Goal: Task Accomplishment & Management: Manage account settings

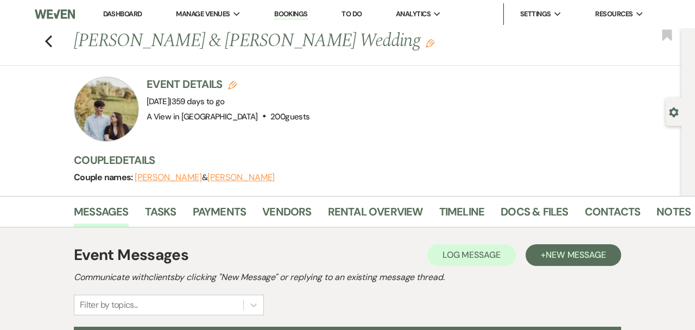
select select "6177"
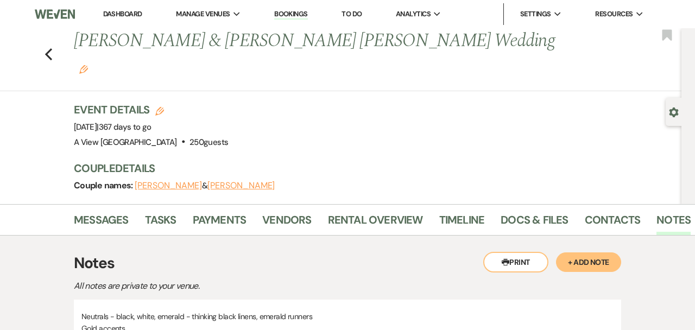
click at [152, 122] on span "367 days to go" at bounding box center [125, 127] width 53 height 11
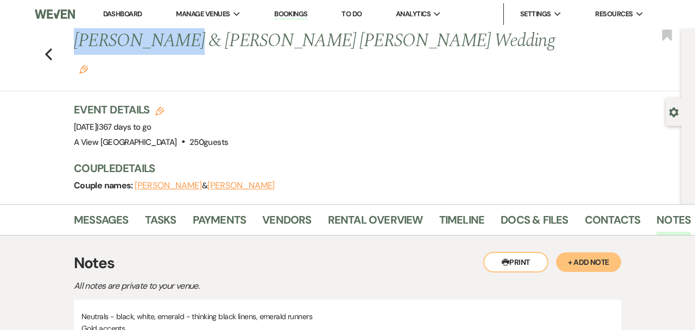
drag, startPoint x: 164, startPoint y: 42, endPoint x: 20, endPoint y: 48, distance: 144.1
click at [21, 48] on div "Previous Katlin Bodlak & Connor Mabry's Wedding Edit Bookmark" at bounding box center [338, 59] width 687 height 63
copy h1 "Katlin Bodlak"
click at [51, 48] on use "button" at bounding box center [48, 54] width 7 height 12
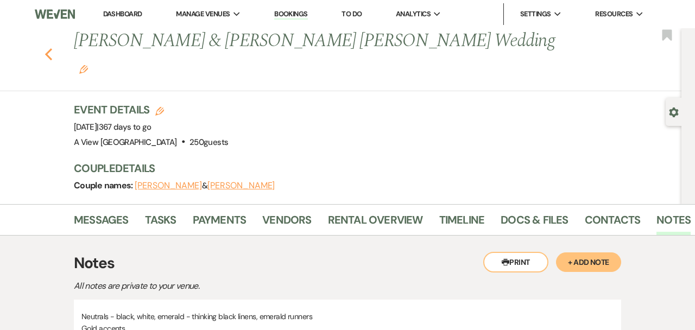
scroll to position [180, 0]
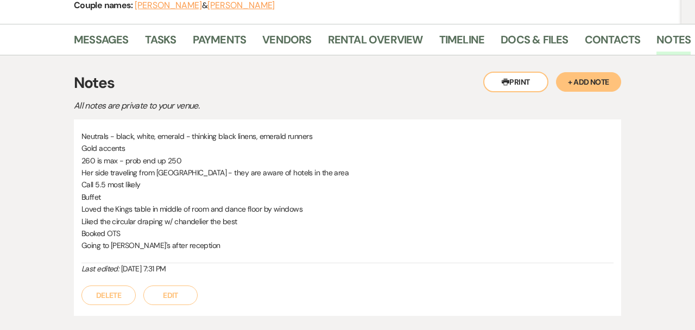
select select "8"
select select "6"
select select "8"
select select "4"
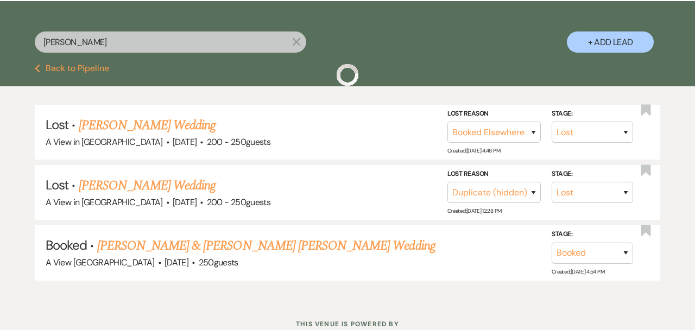
click at [72, 46] on input "Katlin Bodlak" at bounding box center [171, 42] width 272 height 21
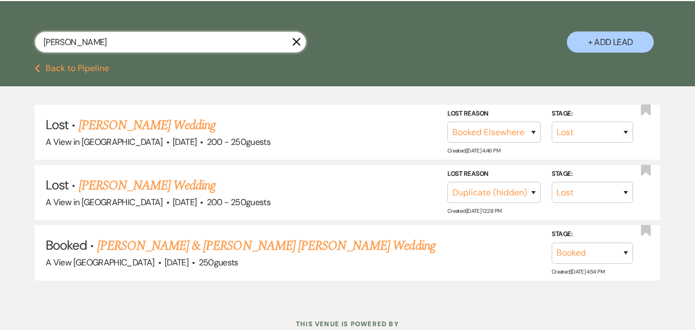
click at [72, 46] on input "Katlin Bodlak" at bounding box center [171, 42] width 272 height 21
paste input "elsey Forman"
type input "elsey Forman"
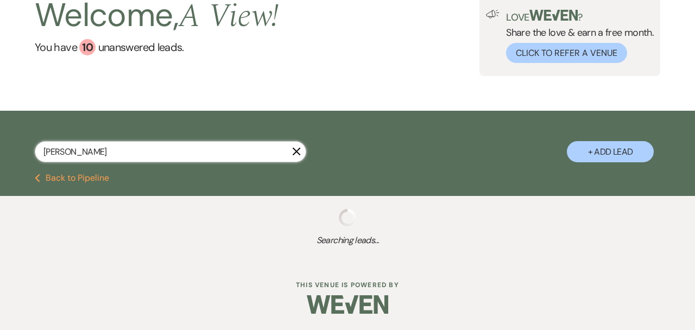
select select "8"
select select "9"
select select "8"
select select "4"
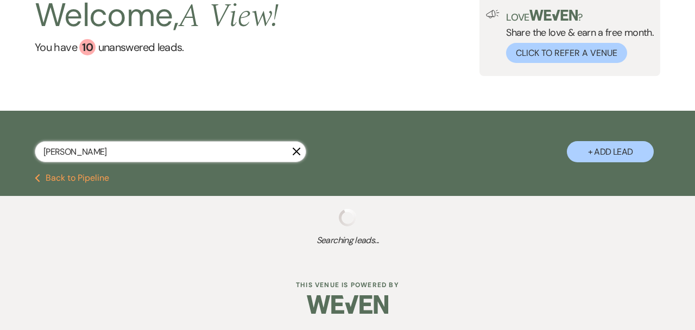
select select "8"
select select "4"
select select "8"
select select "5"
select select "8"
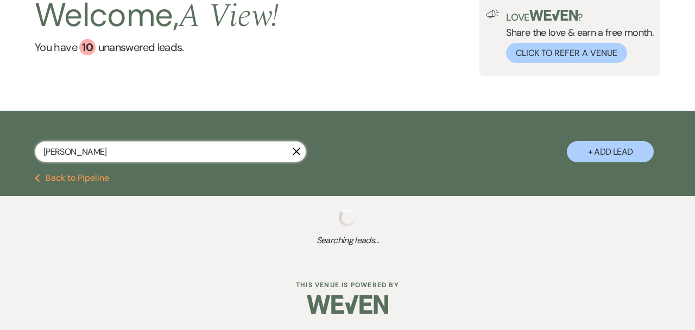
select select "5"
select select "8"
select select "5"
select select "8"
select select "5"
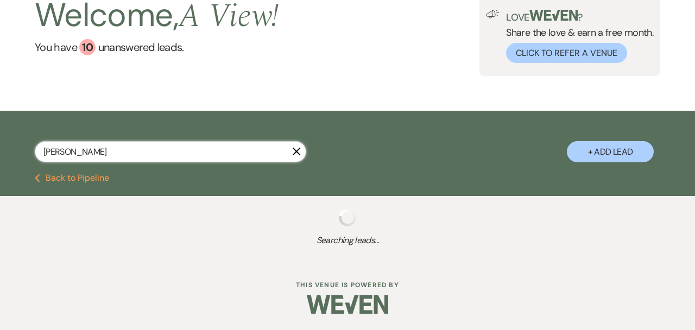
select select "8"
select select "7"
select select "8"
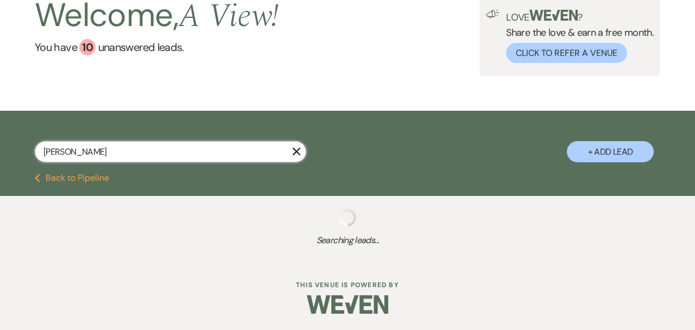
select select "8"
select select "4"
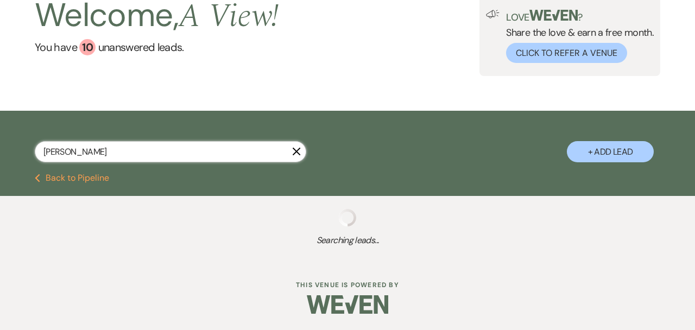
select select "8"
select select "4"
select select "8"
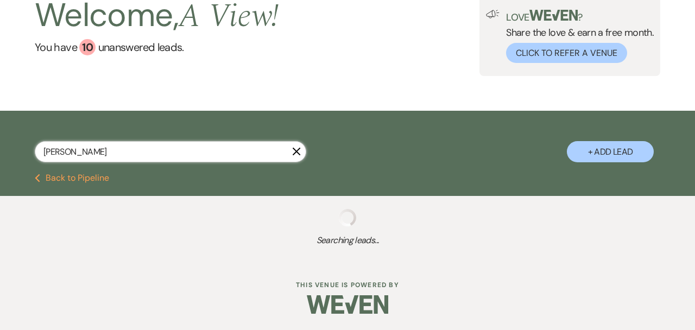
select select "5"
select select "8"
select select "7"
select select "8"
select select "4"
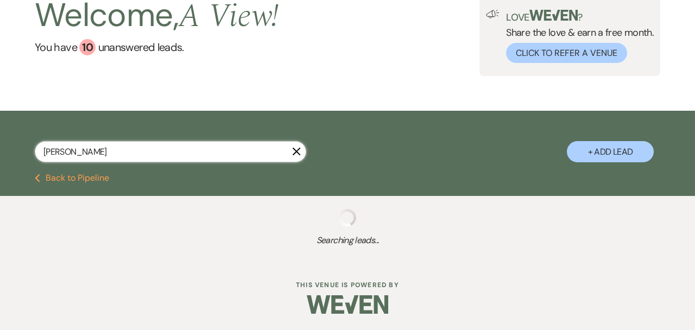
select select "8"
select select "4"
select select "8"
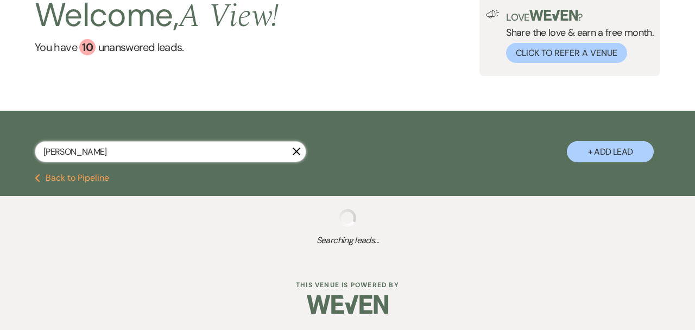
select select "8"
select select "4"
select select "8"
select select "4"
select select "8"
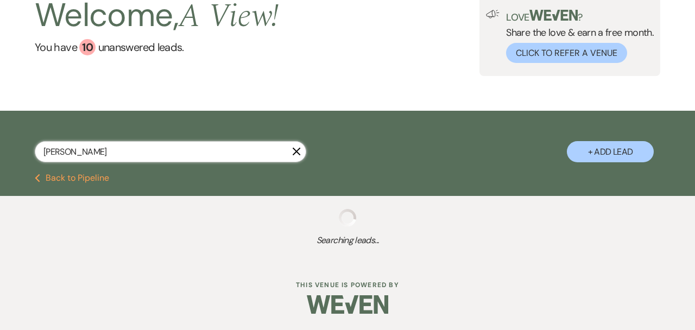
select select "4"
select select "8"
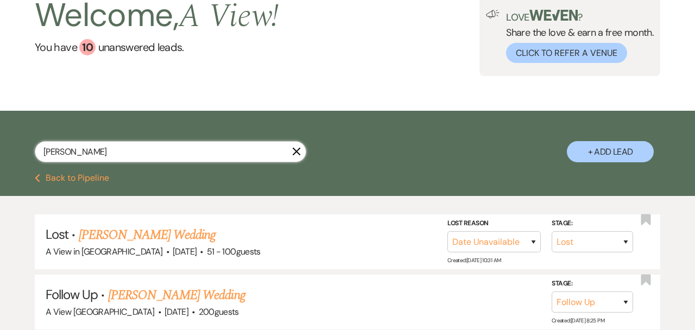
scroll to position [180, 0]
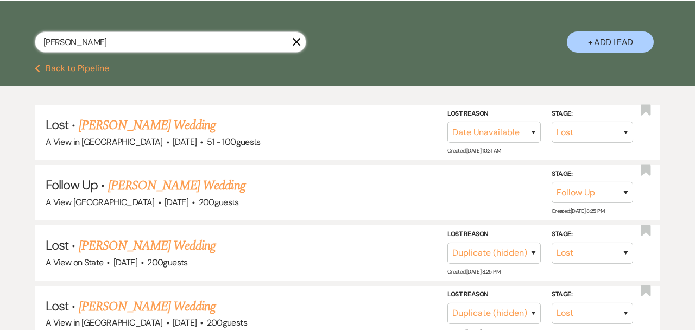
click at [40, 42] on input "elsey Forman" at bounding box center [171, 42] width 272 height 21
type input "kelsey Forman"
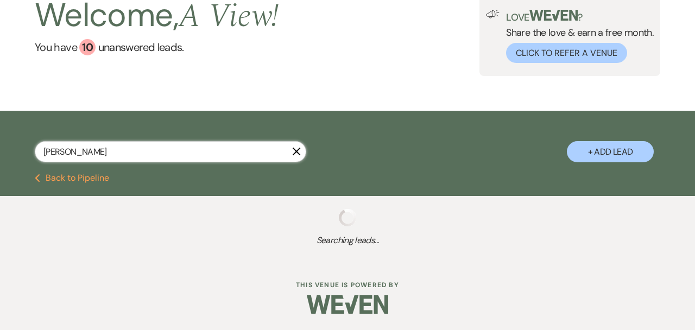
select select "8"
select select "9"
select select "8"
select select "4"
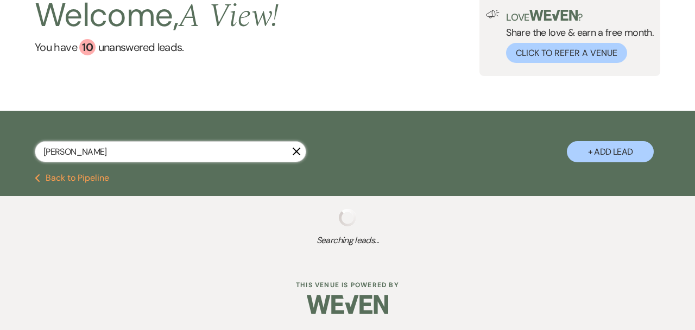
select select "8"
select select "4"
select select "8"
select select "5"
select select "8"
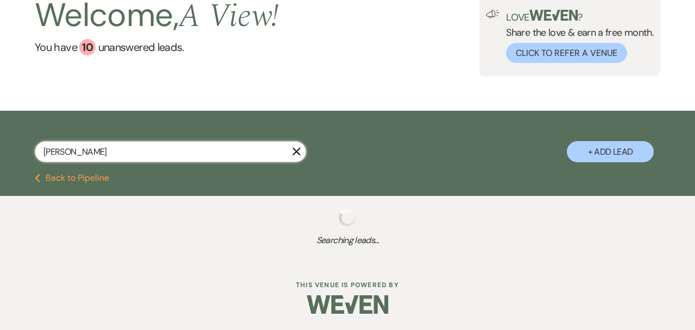
select select "5"
select select "8"
select select "5"
select select "8"
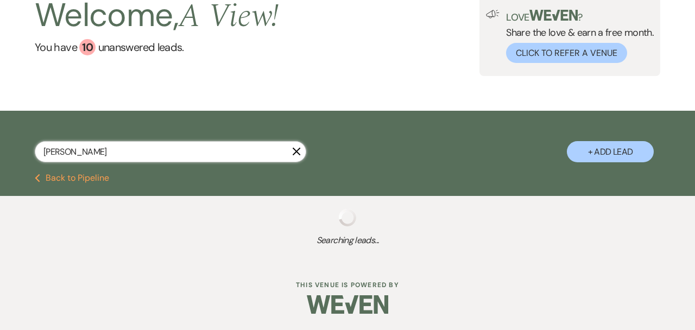
select select "8"
select select "7"
select select "8"
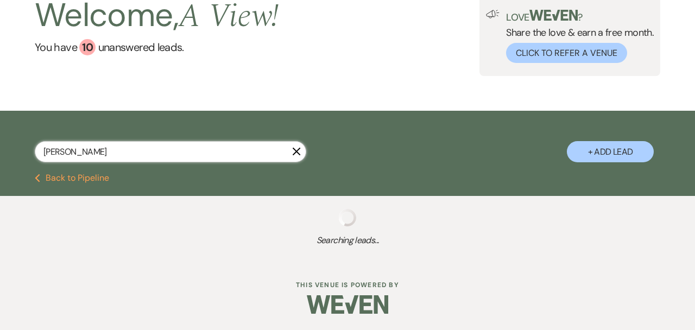
select select "8"
select select "4"
select select "8"
select select "4"
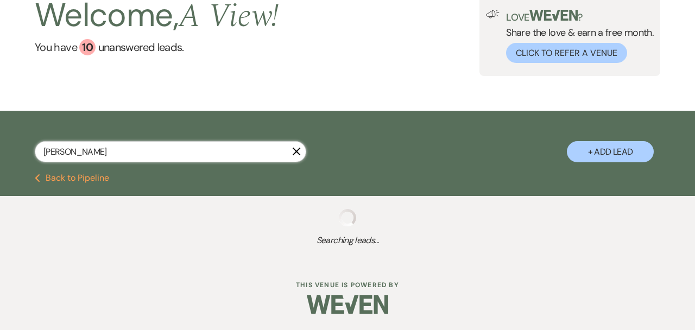
select select "8"
select select "7"
select select "8"
select select "4"
select select "8"
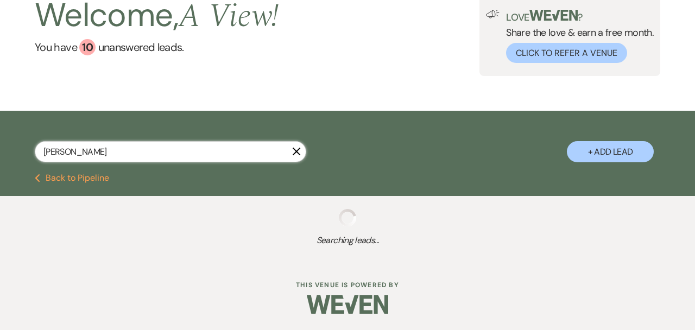
select select "8"
select select "4"
select select "8"
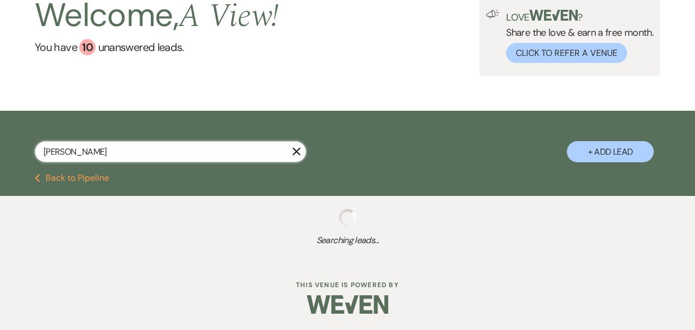
select select "4"
select select "8"
select select "4"
select select "8"
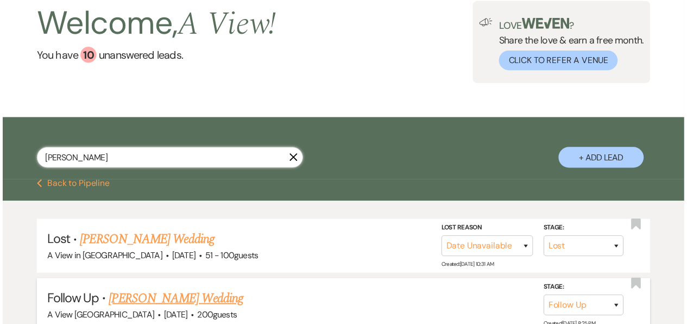
scroll to position [77, 0]
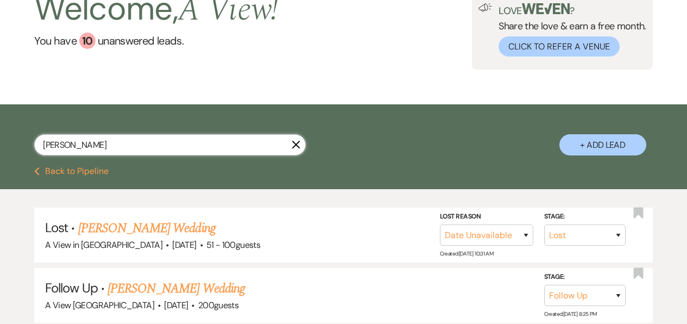
click at [255, 144] on input "kelsey Forman" at bounding box center [170, 144] width 272 height 21
click at [163, 151] on input "kelsey Forman" at bounding box center [170, 144] width 272 height 21
paste input "elsey Forman"
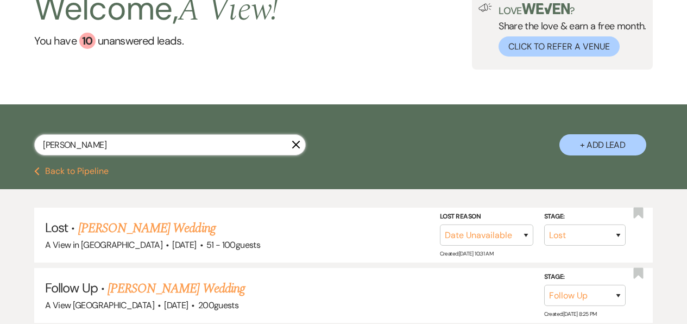
type input "elsey Forman"
select select "8"
select select "5"
select select "8"
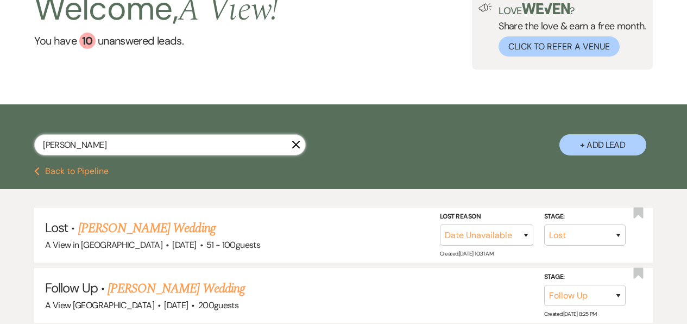
select select "8"
select select "5"
select select "8"
select select "4"
click at [41, 144] on input "elsey Forman" at bounding box center [170, 144] width 272 height 21
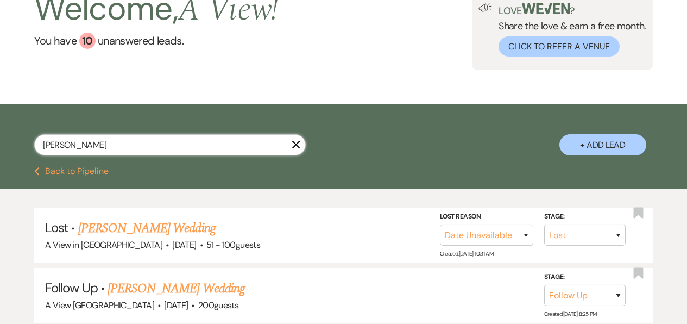
type input "kelsey Forman"
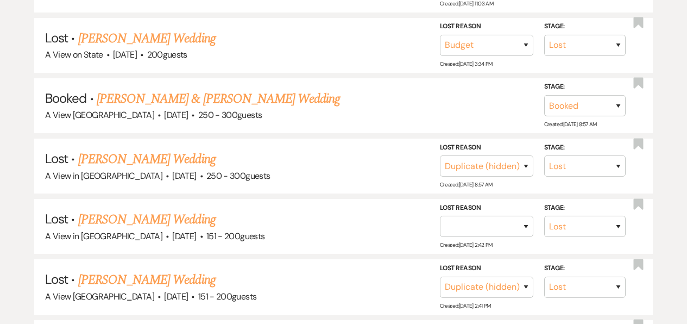
scroll to position [1113, 0]
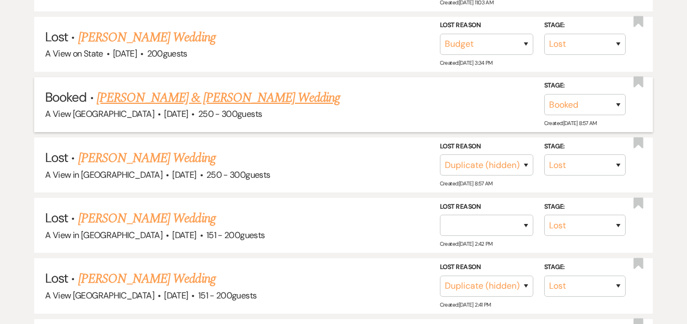
click at [272, 91] on link "[PERSON_NAME] & [PERSON_NAME] Wedding" at bounding box center [218, 98] width 243 height 20
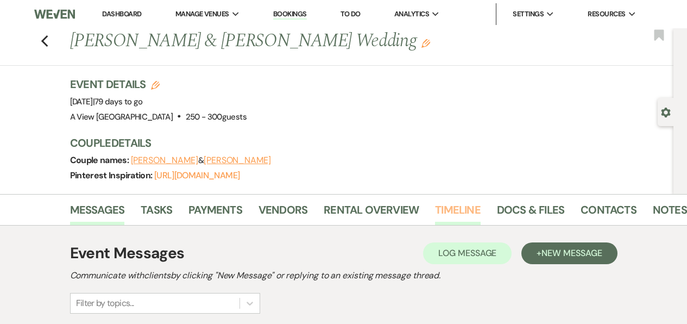
scroll to position [0, 10]
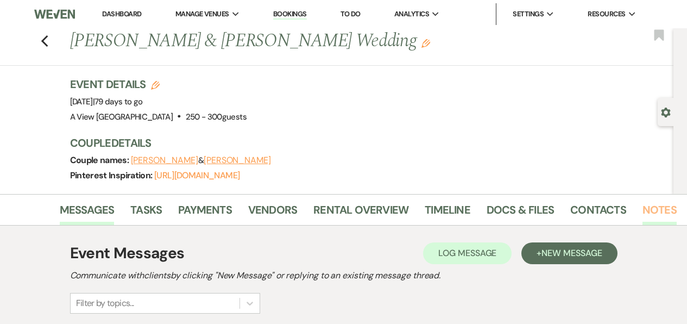
click at [648, 212] on link "Notes" at bounding box center [660, 213] width 34 height 24
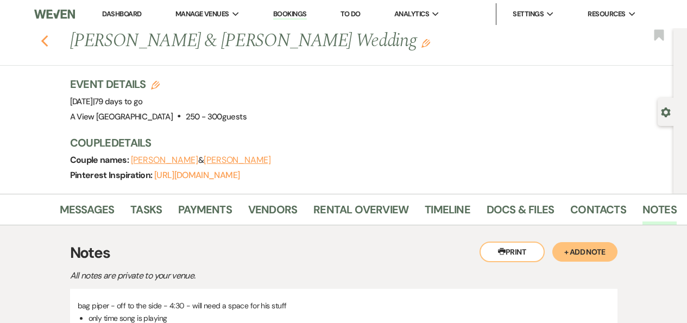
click at [47, 43] on icon "Previous" at bounding box center [45, 41] width 8 height 13
select select "8"
select select "9"
select select "8"
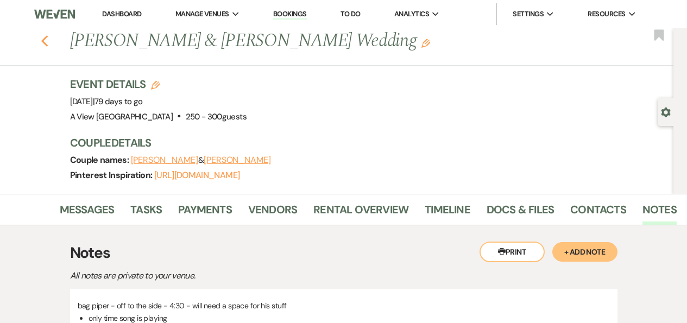
select select "4"
select select "8"
select select "4"
select select "8"
select select "5"
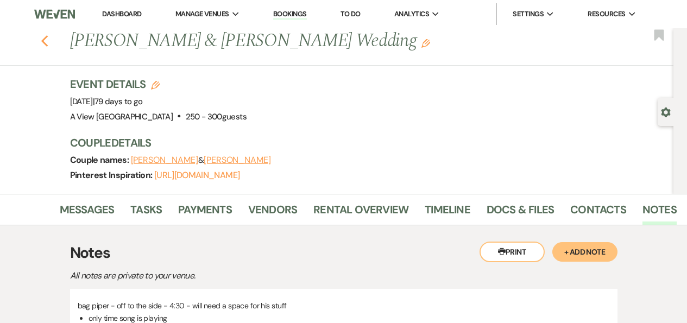
select select "8"
select select "5"
select select "8"
select select "5"
select select "8"
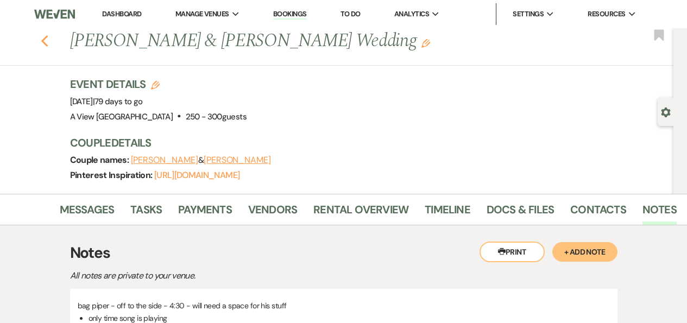
select select "8"
select select "7"
select select "8"
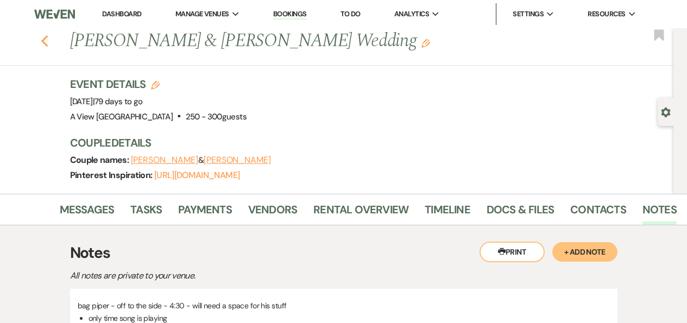
select select "8"
select select "4"
select select "8"
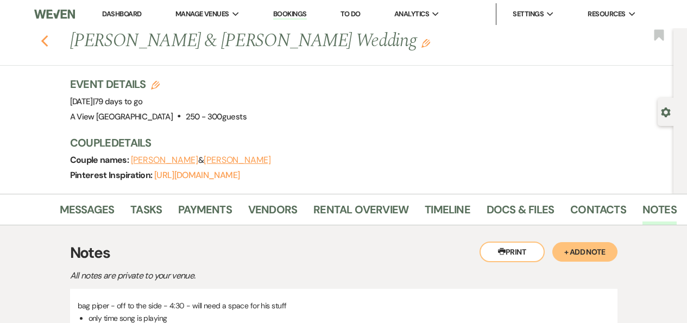
select select "4"
select select "8"
select select "7"
select select "8"
select select "4"
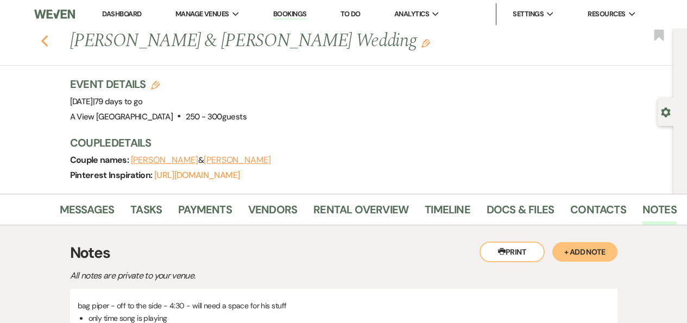
select select "8"
select select "4"
select select "8"
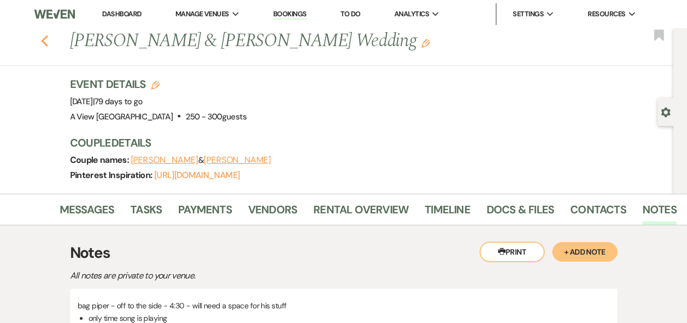
select select "8"
select select "4"
select select "8"
select select "4"
select select "8"
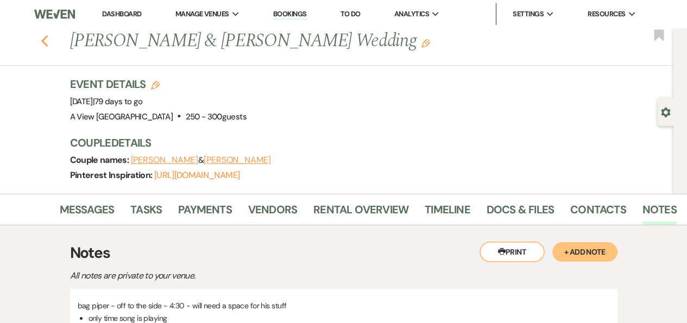
select select "8"
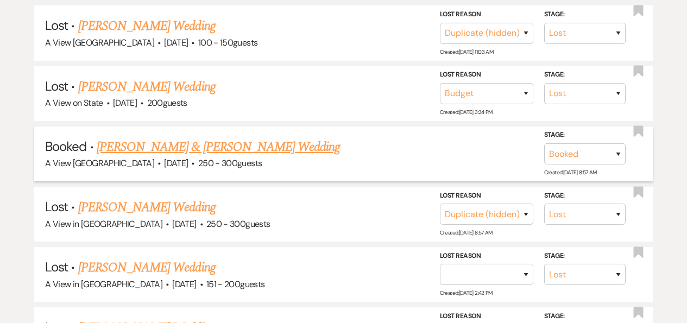
click at [235, 137] on link "[PERSON_NAME] & [PERSON_NAME] Wedding" at bounding box center [218, 147] width 243 height 20
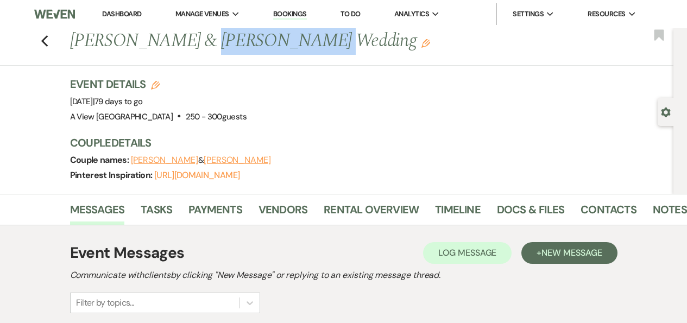
drag, startPoint x: 190, startPoint y: 39, endPoint x: 294, endPoint y: 43, distance: 104.4
click at [294, 43] on h1 "Kelsey Forman & Zach Holverson's Wedding Edit" at bounding box center [309, 41] width 479 height 26
copy h1 "[PERSON_NAME]"
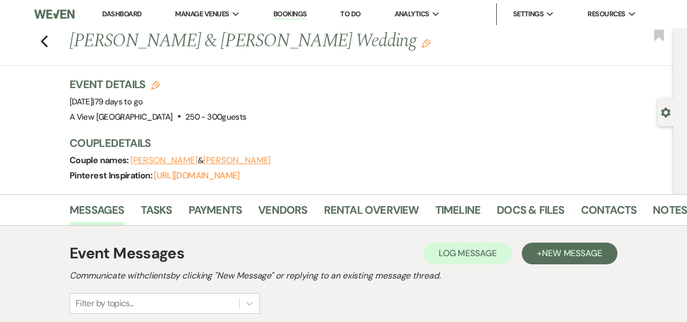
click at [162, 37] on h1 "Kelsey Forman & Zach Holverson's Wedding Edit" at bounding box center [309, 41] width 479 height 26
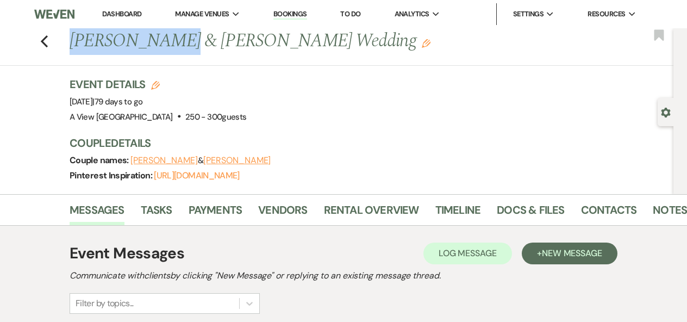
drag, startPoint x: 167, startPoint y: 44, endPoint x: 68, endPoint y: 43, distance: 99.4
click at [68, 43] on div "Previous Kelsey Forman & Zach Holverson's Wedding Edit" at bounding box center [368, 41] width 609 height 26
copy h1 "[PERSON_NAME]"
click at [45, 44] on use "button" at bounding box center [44, 41] width 7 height 12
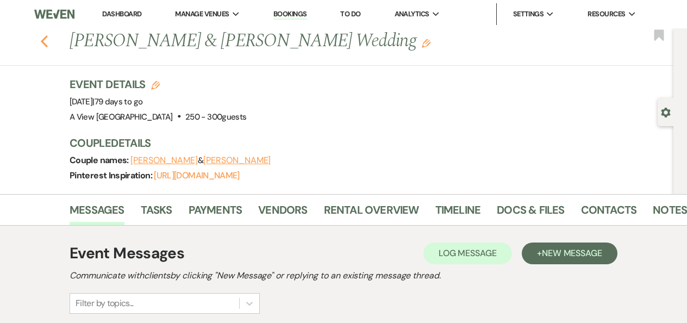
select select "8"
select select "9"
select select "8"
select select "4"
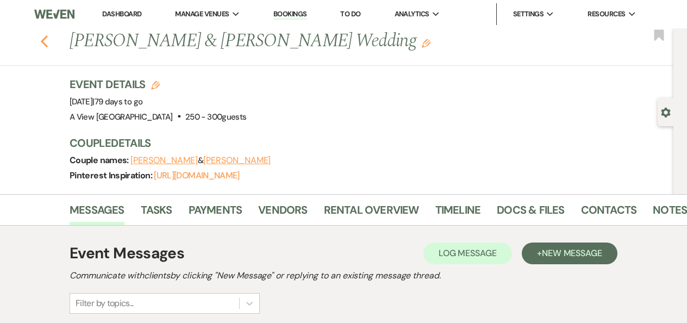
select select "8"
select select "4"
select select "8"
select select "5"
select select "8"
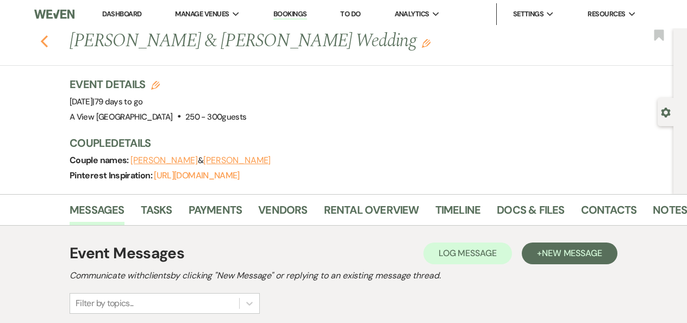
select select "5"
select select "8"
select select "5"
select select "8"
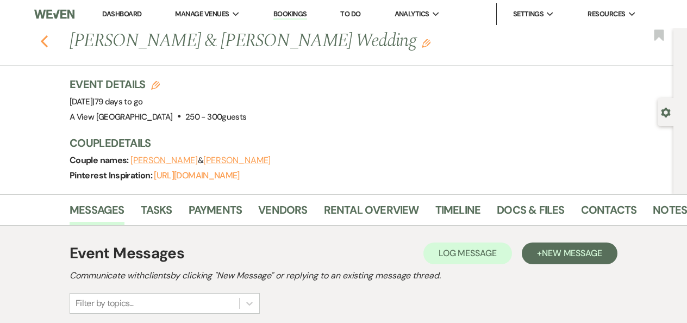
select select "8"
select select "7"
select select "8"
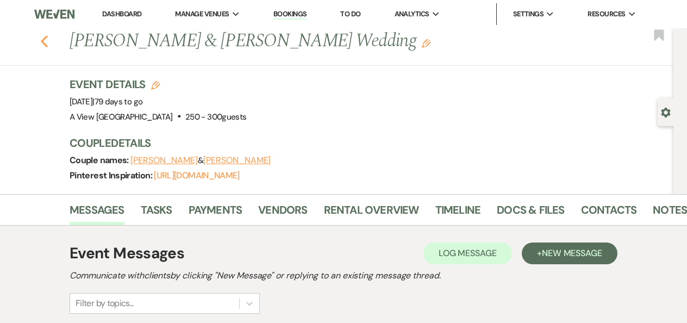
select select "8"
select select "4"
select select "8"
select select "4"
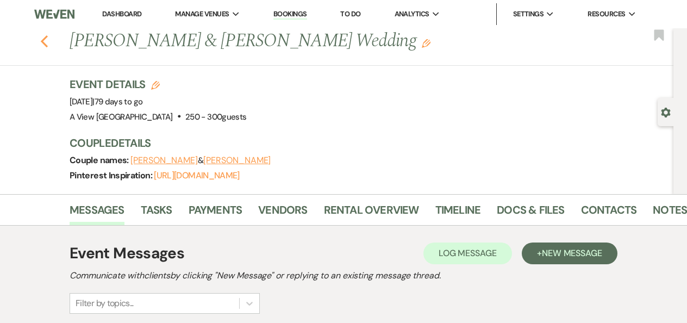
select select "8"
select select "7"
select select "8"
select select "4"
select select "8"
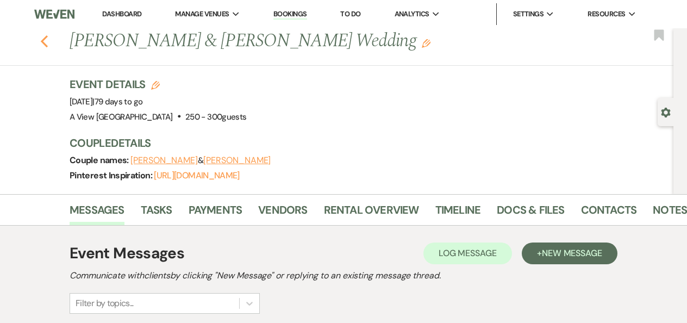
select select "8"
select select "4"
select select "8"
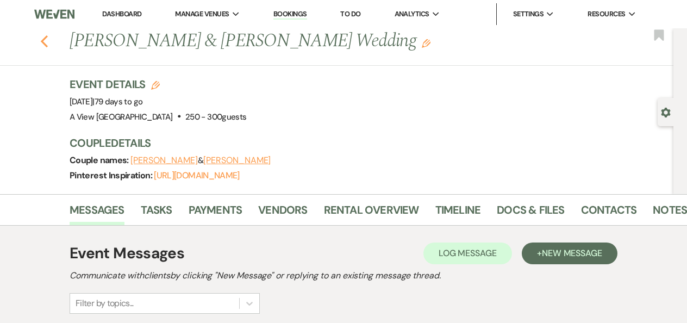
select select "4"
select select "8"
select select "4"
select select "8"
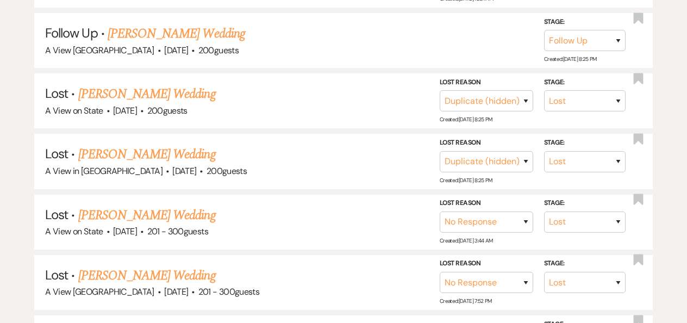
scroll to position [160, 0]
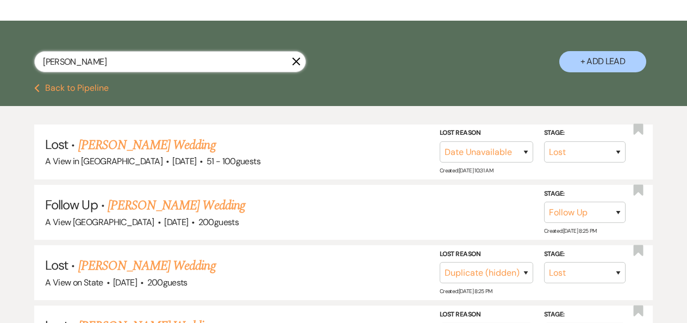
click at [178, 68] on input "kelsey Forman" at bounding box center [170, 61] width 272 height 21
paste input "Taya Schultz"
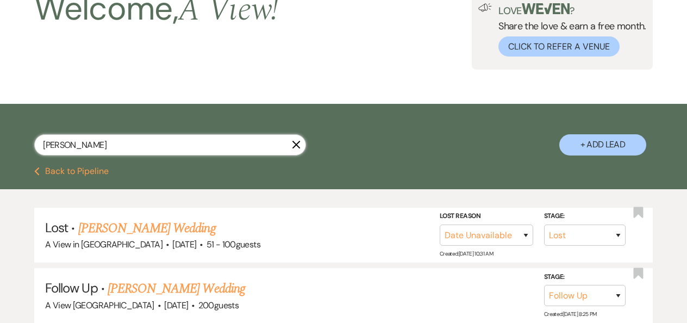
type input "Taya Schultz"
select select "8"
select select "4"
select select "8"
select select "4"
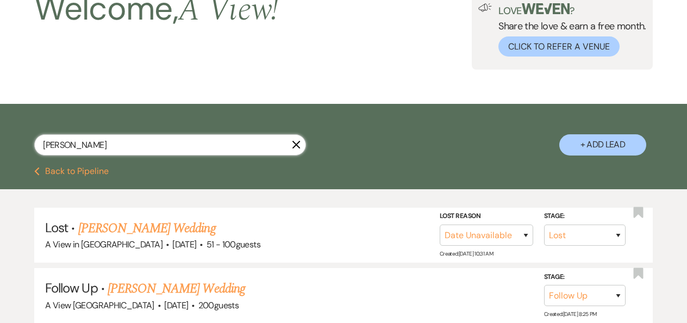
select select "8"
select select "4"
select select "8"
select select "5"
select select "8"
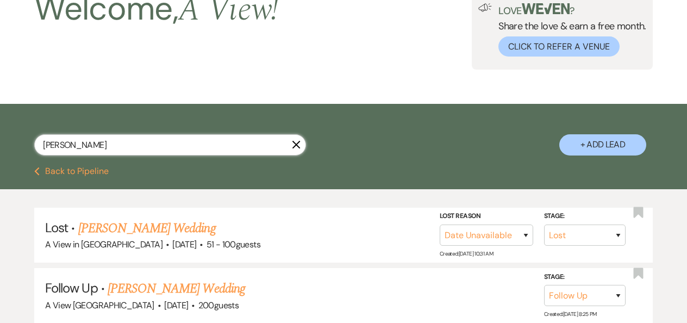
select select "8"
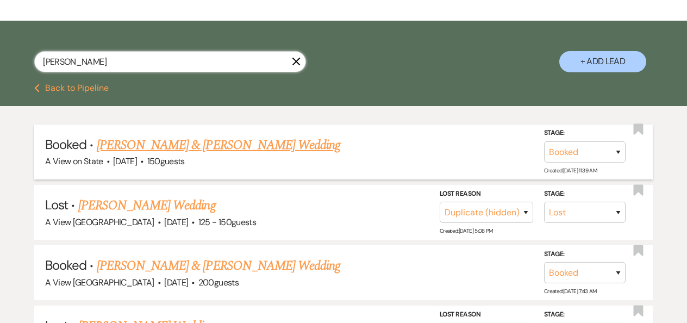
scroll to position [180, 0]
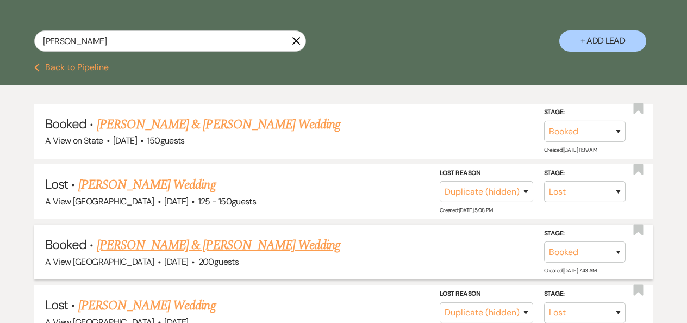
click at [152, 238] on link "Taya Schultz & Gavin Terrano's Wedding" at bounding box center [218, 245] width 243 height 20
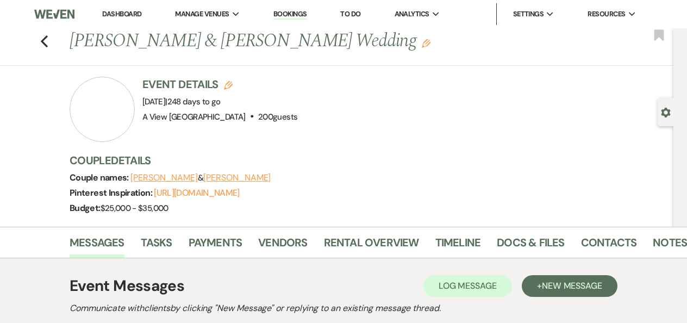
scroll to position [29, 0]
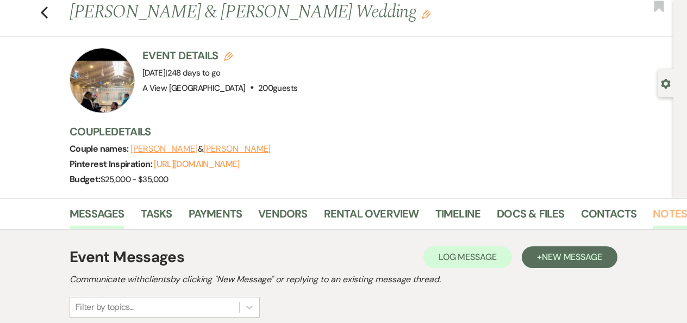
click at [658, 214] on link "Notes" at bounding box center [669, 217] width 34 height 24
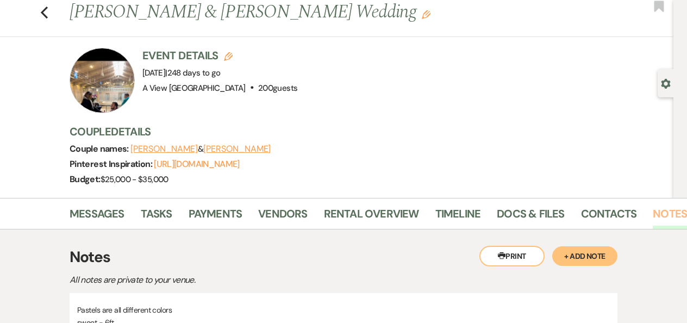
scroll to position [31, 0]
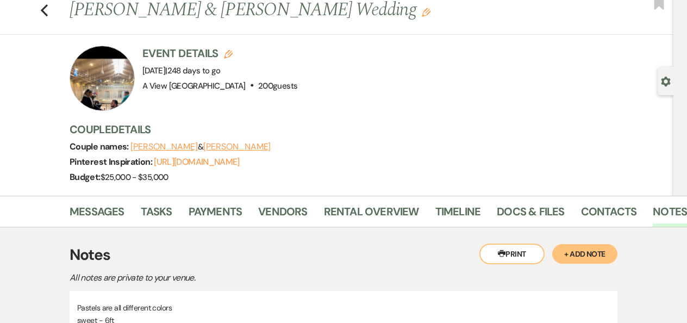
click at [91, 87] on div at bounding box center [102, 78] width 65 height 65
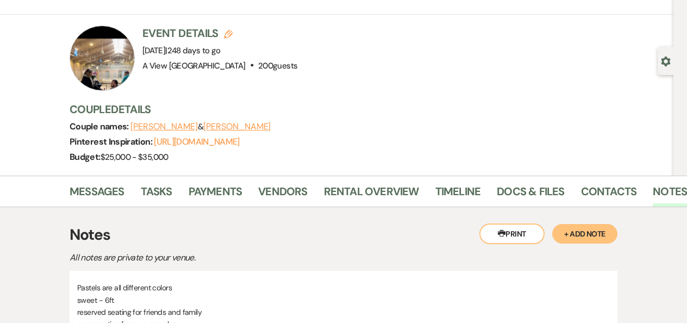
scroll to position [45, 0]
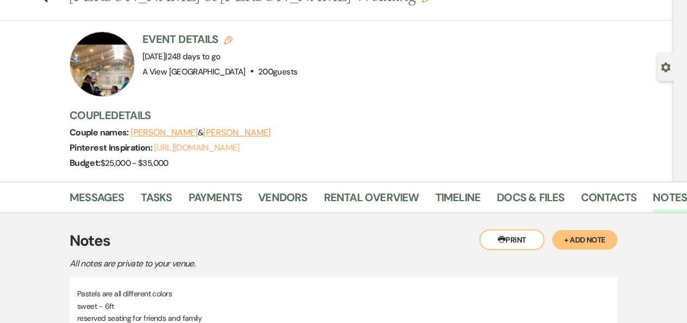
click at [212, 144] on link "https://pin.it/1Z92KiRgf" at bounding box center [196, 147] width 85 height 11
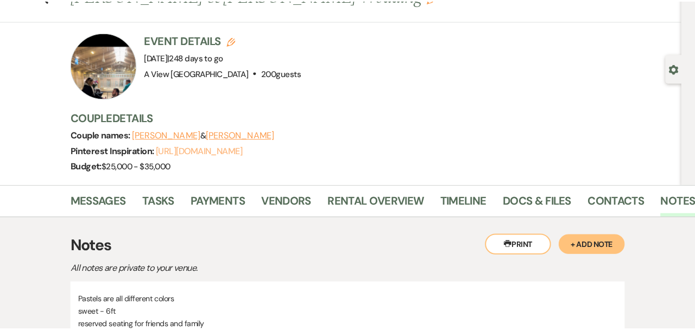
scroll to position [0, 0]
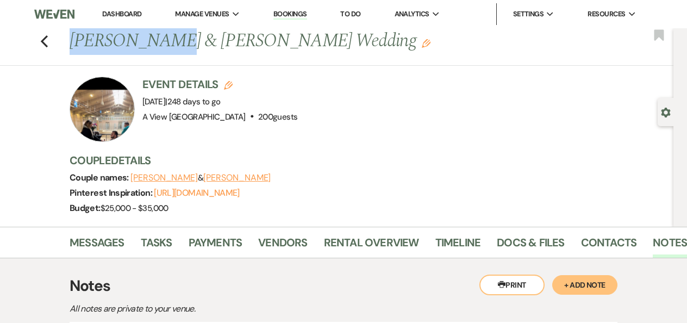
drag, startPoint x: 156, startPoint y: 44, endPoint x: -2, endPoint y: 42, distance: 158.1
copy h1 "Taya Schultz"
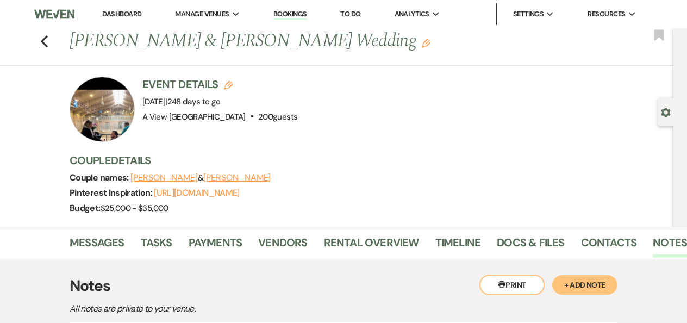
click at [39, 39] on div "Previous Taya Schultz & Gavin Terrano's Wedding Edit Bookmark" at bounding box center [334, 46] width 678 height 37
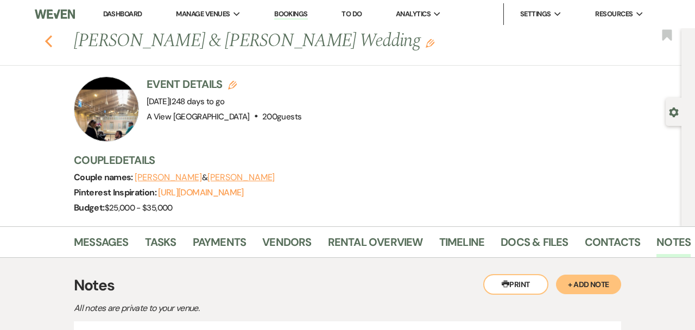
click at [50, 43] on icon "Previous" at bounding box center [49, 41] width 8 height 13
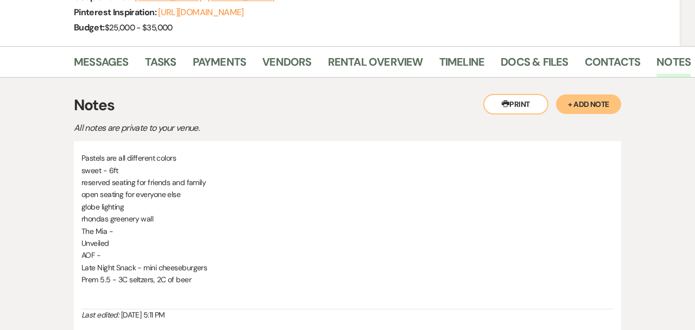
select select "8"
select select "4"
select select "8"
select select "4"
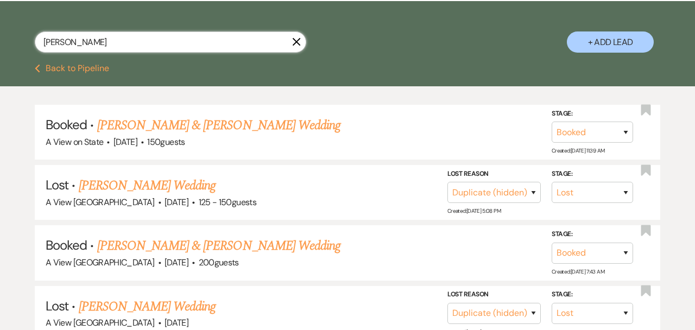
click at [96, 45] on input "Taya Schultz" at bounding box center [171, 42] width 272 height 21
paste input "[PERSON_NAME]"
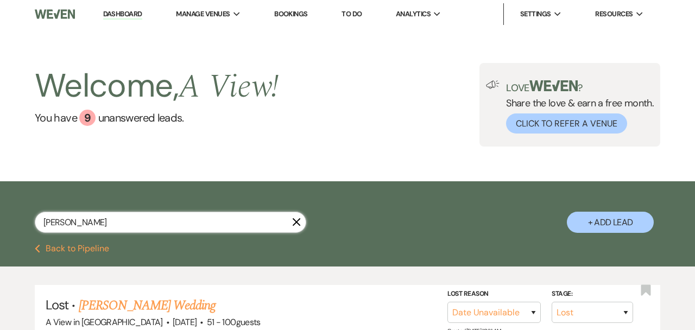
click at [158, 222] on input "[PERSON_NAME]" at bounding box center [171, 222] width 272 height 21
paste input "Taya Schultz"
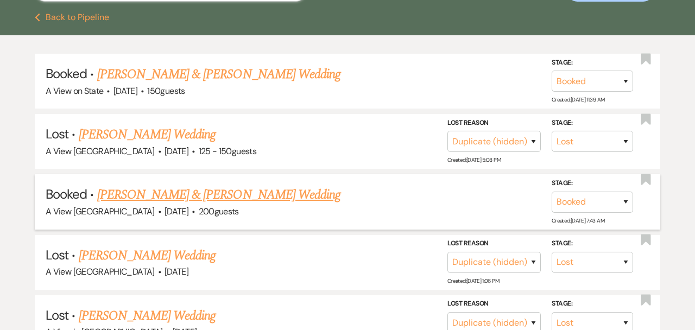
scroll to position [248, 0]
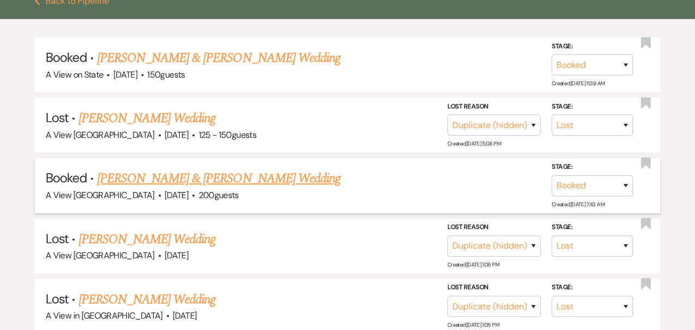
click at [193, 186] on link "Taya Schultz & Gavin Terrano's Wedding" at bounding box center [218, 179] width 243 height 20
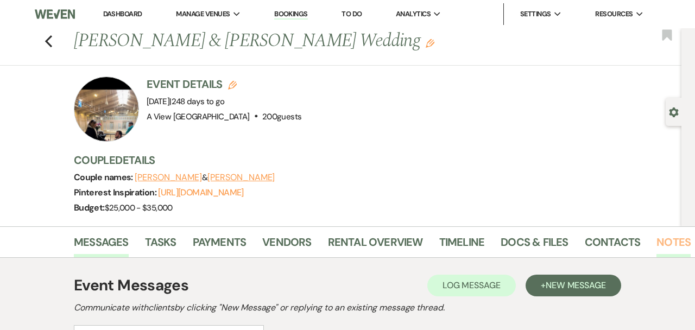
click at [671, 247] on link "Notes" at bounding box center [674, 246] width 34 height 24
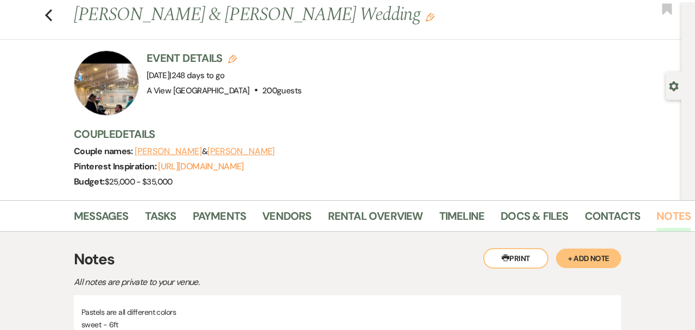
scroll to position [23, 0]
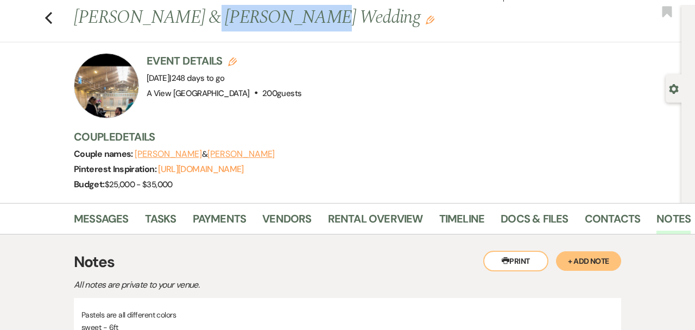
drag, startPoint x: 183, startPoint y: 22, endPoint x: 275, endPoint y: 18, distance: 92.5
click at [275, 21] on h1 "Taya Schultz & Gavin Terrano's Wedding Edit" at bounding box center [315, 18] width 482 height 26
copy h1 "Gavin Terrano"
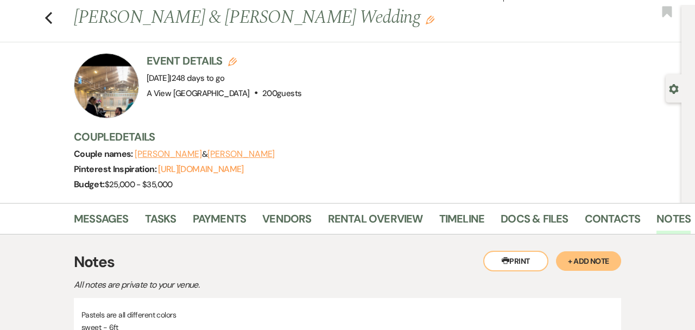
click at [349, 135] on h3 "Couple Details" at bounding box center [372, 136] width 597 height 15
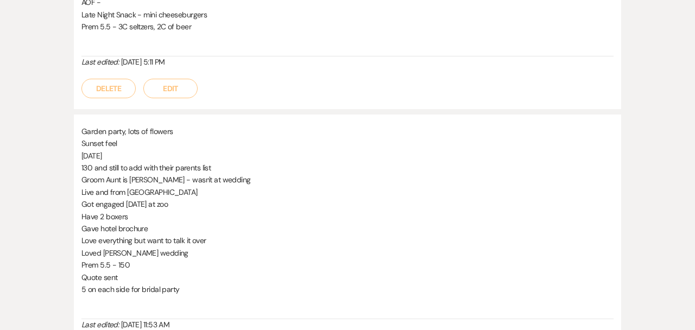
scroll to position [435, 0]
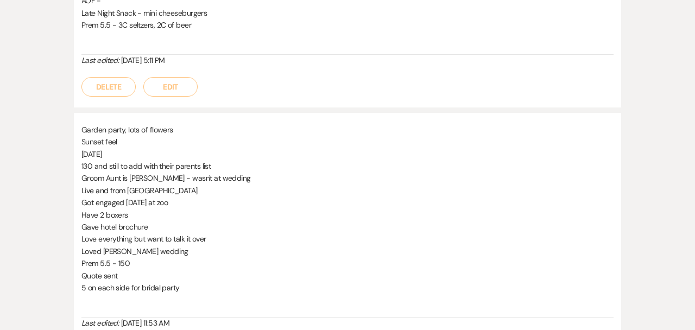
click at [161, 252] on span "Loved Alissa Farnsworth wedding" at bounding box center [134, 252] width 107 height 10
drag, startPoint x: 158, startPoint y: 252, endPoint x: 106, endPoint y: 252, distance: 51.6
click at [106, 252] on span "Loved Alissa Farnsworth wedding" at bounding box center [134, 252] width 107 height 10
copy span "lissa Farnsworth"
drag, startPoint x: 104, startPoint y: 253, endPoint x: 158, endPoint y: 256, distance: 54.4
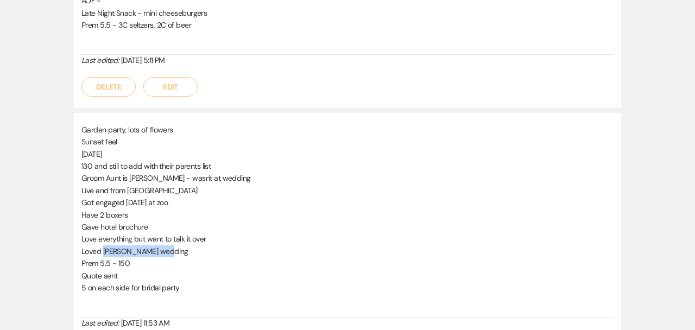
click at [158, 256] on p "Loved Alissa Farnsworth wedding" at bounding box center [347, 252] width 532 height 12
copy span "Alissa Farnsworth"
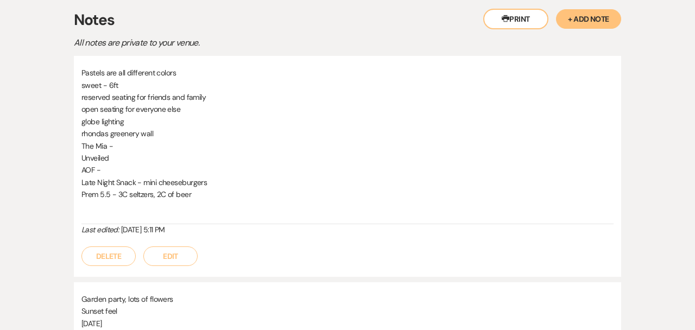
scroll to position [0, 0]
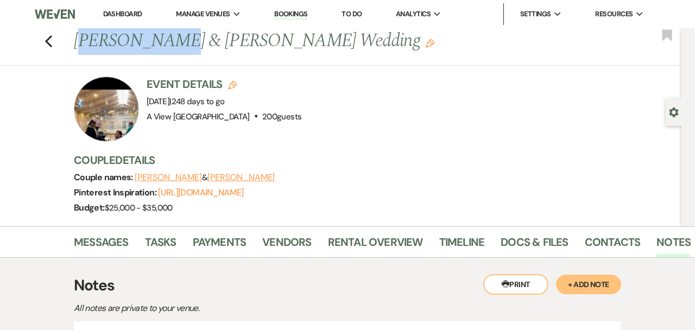
drag, startPoint x: 162, startPoint y: 39, endPoint x: 79, endPoint y: 43, distance: 83.2
click at [79, 43] on h1 "Taya Schultz & Gavin Terrano's Wedding Edit" at bounding box center [315, 41] width 482 height 26
drag, startPoint x: 76, startPoint y: 42, endPoint x: 159, endPoint y: 45, distance: 83.2
click at [160, 45] on h1 "Taya Schultz & Gavin Terrano's Wedding Edit" at bounding box center [315, 41] width 482 height 26
copy h1 "Taya Schultz"
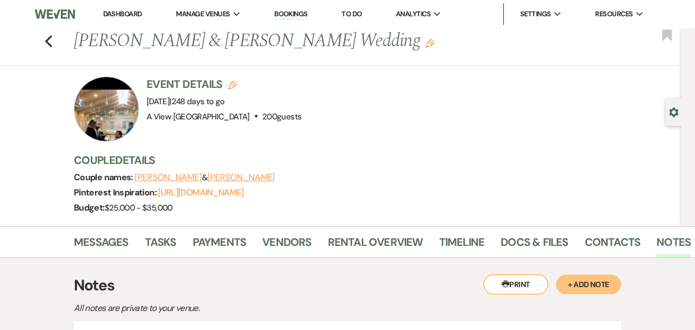
click at [361, 195] on div "Pinterest Inspiration: https://pin.it/1Z92KiRgf" at bounding box center [372, 192] width 597 height 15
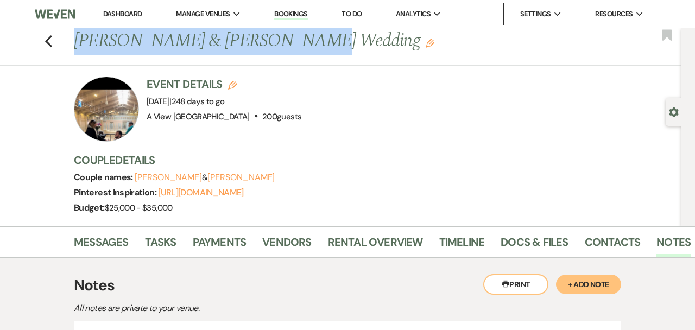
drag, startPoint x: 278, startPoint y: 41, endPoint x: 54, endPoint y: 51, distance: 223.5
click at [54, 51] on div "Previous Taya Schultz & Gavin Terrano's Wedding Edit Bookmark" at bounding box center [338, 46] width 687 height 37
copy h1 "Taya Schultz & Gavin Terrano"
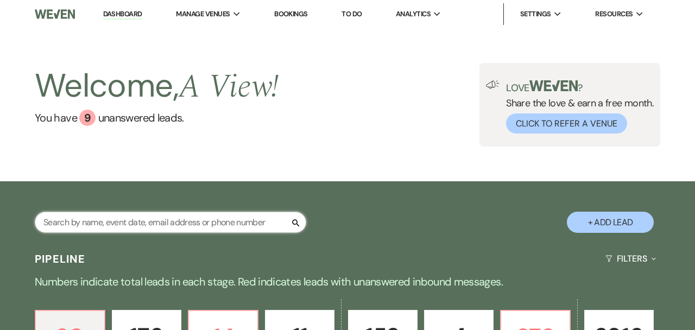
click at [120, 224] on input "text" at bounding box center [171, 222] width 272 height 21
paste input "[PERSON_NAME]"
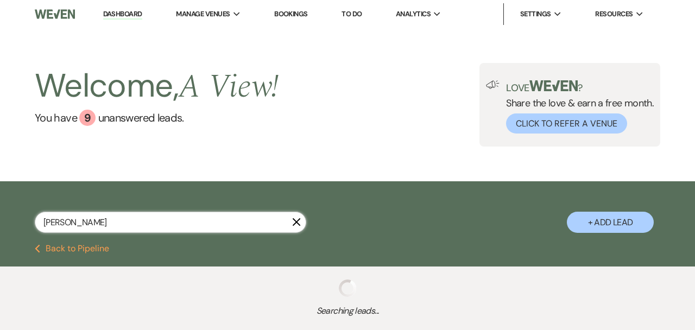
type input "[PERSON_NAME]"
select select "8"
select select "9"
select select "8"
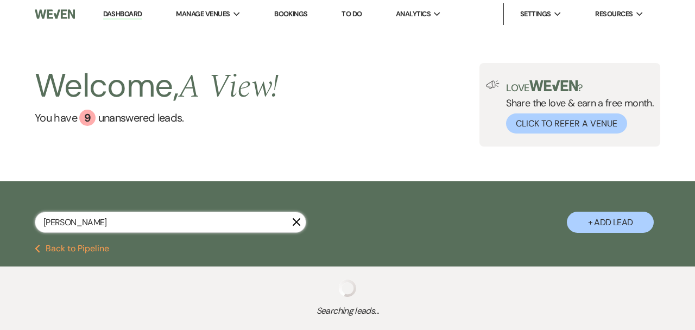
select select "4"
select select "8"
select select "4"
select select "8"
select select "5"
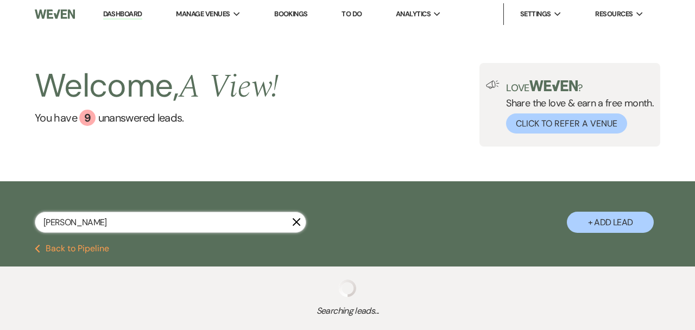
select select "8"
select select "5"
select select "8"
select select "5"
select select "8"
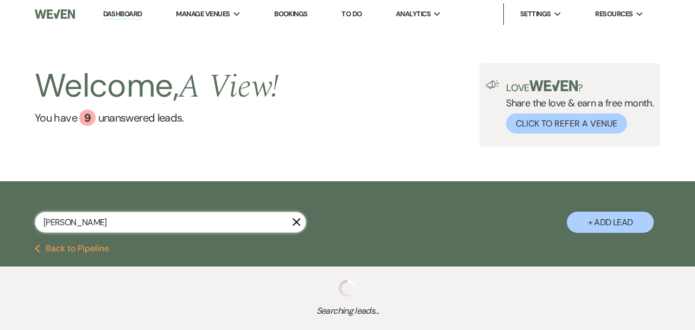
select select "8"
select select "7"
select select "8"
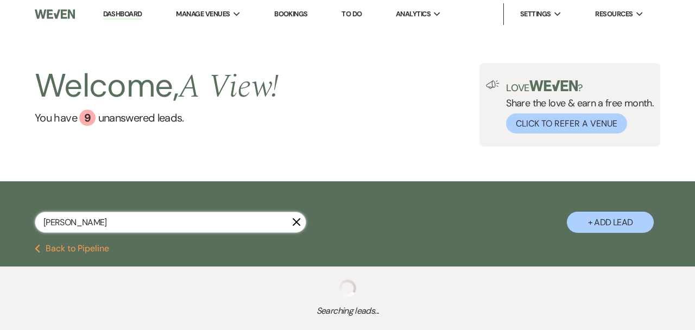
select select "8"
select select "4"
select select "8"
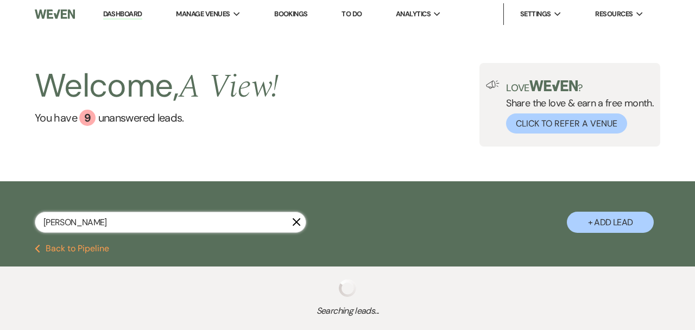
select select "4"
select select "8"
select select "7"
select select "8"
select select "4"
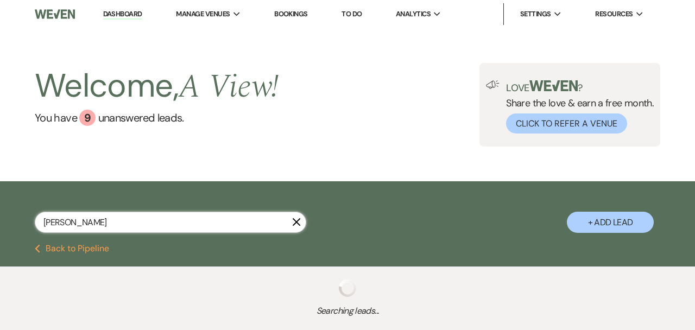
select select "8"
select select "4"
select select "8"
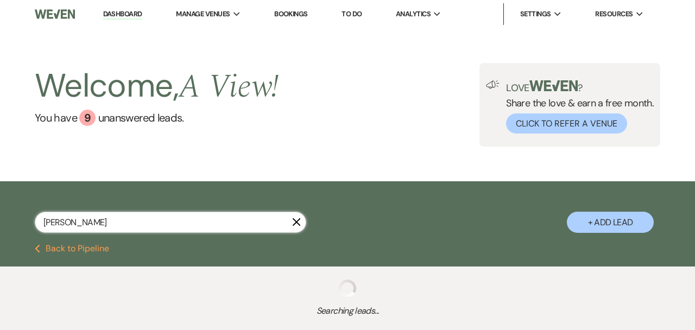
select select "8"
select select "4"
select select "8"
select select "4"
select select "8"
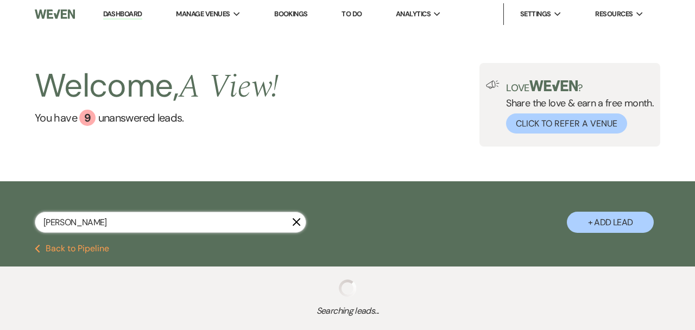
select select "8"
select select "9"
select select "8"
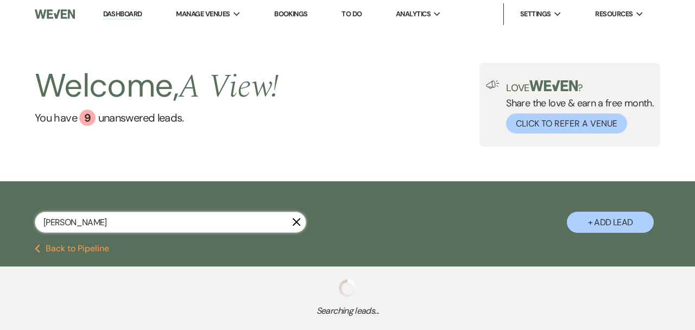
select select "4"
select select "8"
select select "4"
select select "8"
select select "5"
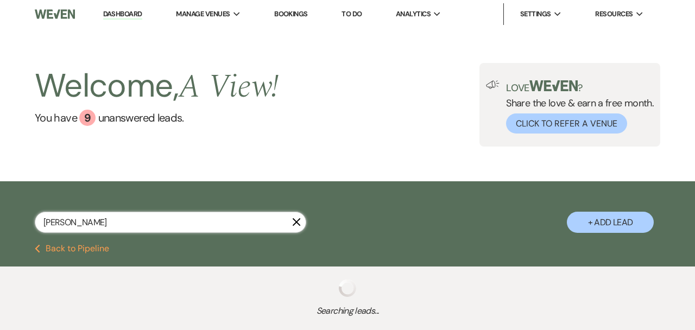
select select "8"
select select "5"
select select "8"
select select "5"
select select "8"
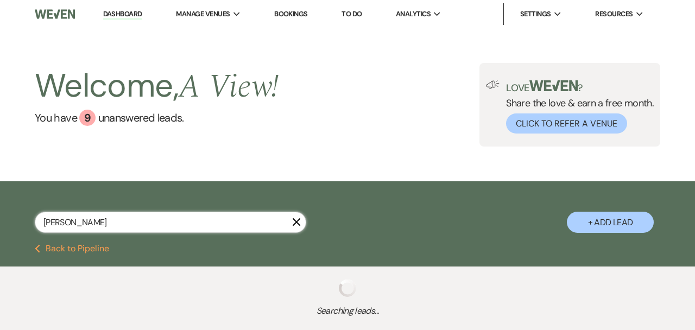
select select "8"
select select "7"
select select "8"
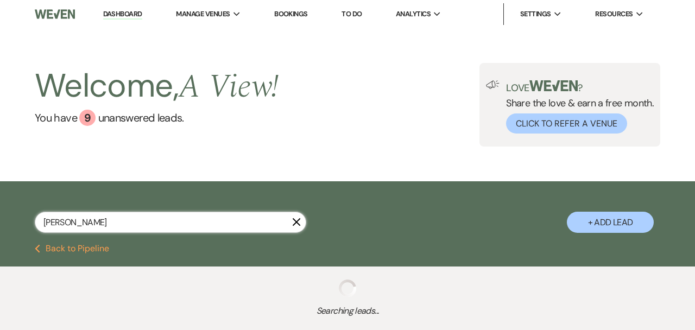
select select "8"
select select "4"
select select "8"
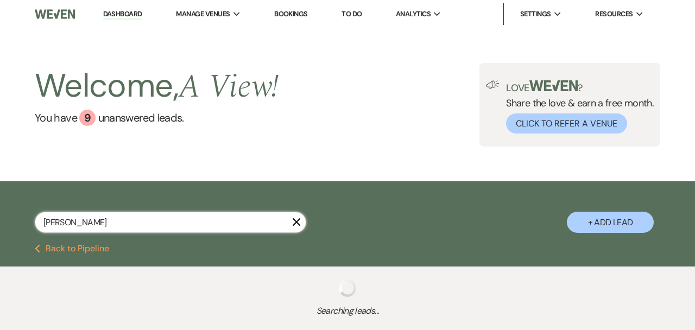
select select "4"
select select "8"
select select "7"
select select "8"
select select "4"
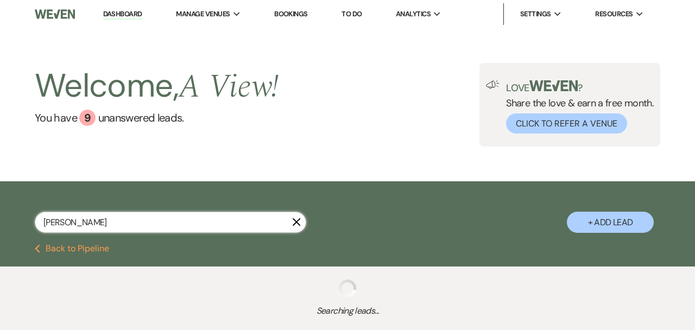
select select "8"
select select "4"
select select "8"
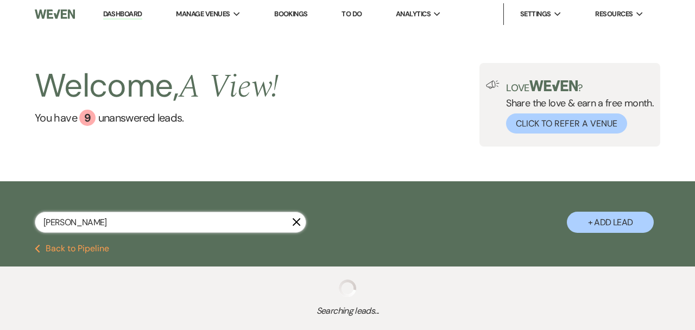
select select "8"
select select "4"
select select "8"
select select "4"
select select "8"
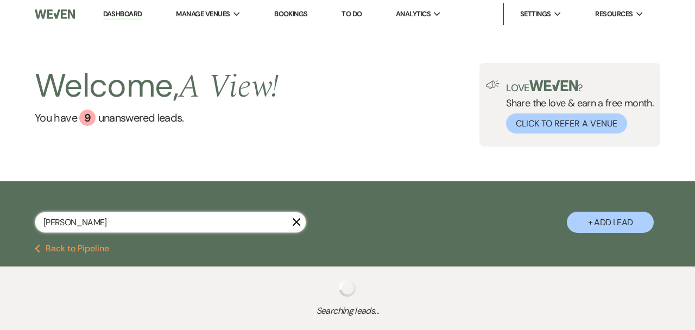
select select "8"
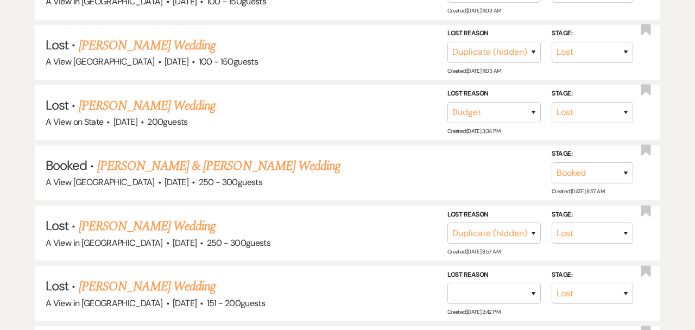
scroll to position [1057, 0]
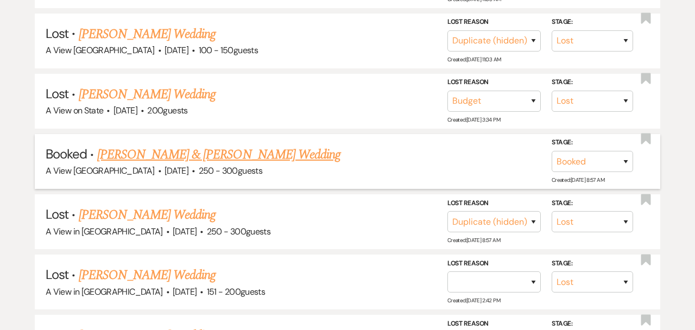
type input "[PERSON_NAME]"
click at [203, 145] on link "[PERSON_NAME] & [PERSON_NAME] Wedding" at bounding box center [218, 155] width 243 height 20
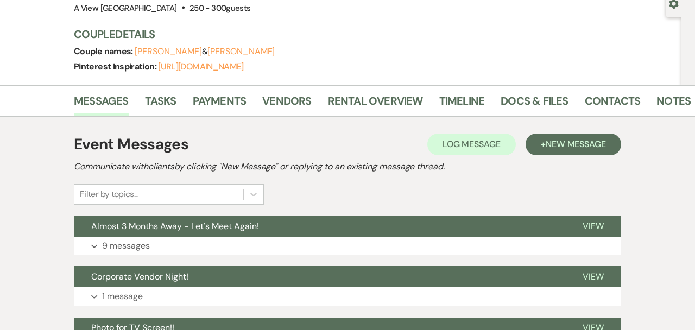
scroll to position [147, 0]
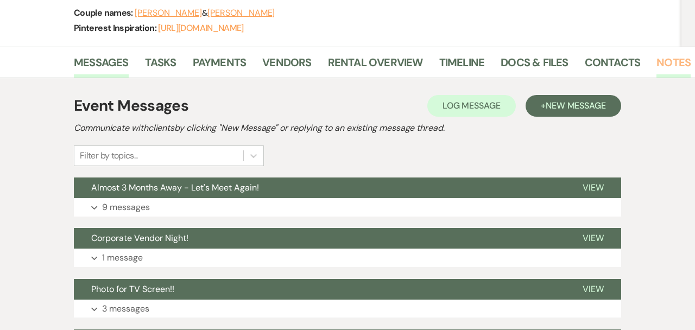
click at [669, 57] on link "Notes" at bounding box center [674, 66] width 34 height 24
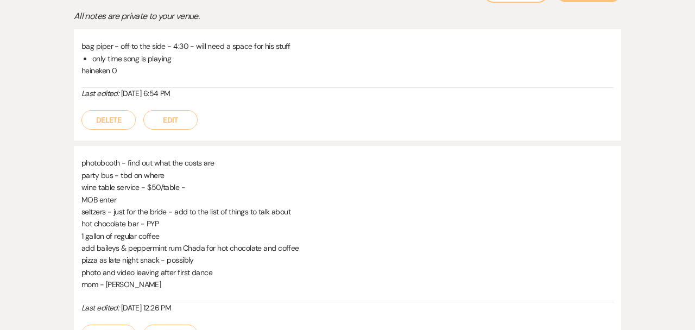
scroll to position [262, 0]
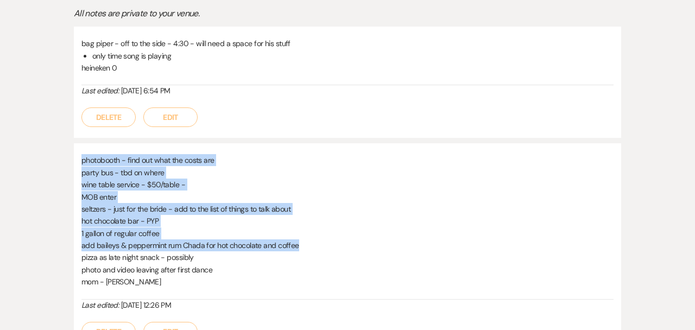
drag, startPoint x: 82, startPoint y: 158, endPoint x: 306, endPoint y: 242, distance: 239.1
click at [308, 244] on div "photobooth - find out what the costs are party bus - tbd on where wine table se…" at bounding box center [347, 226] width 532 height 145
copy div "photobooth - find out what the costs are party bus - tbd on where wine table se…"
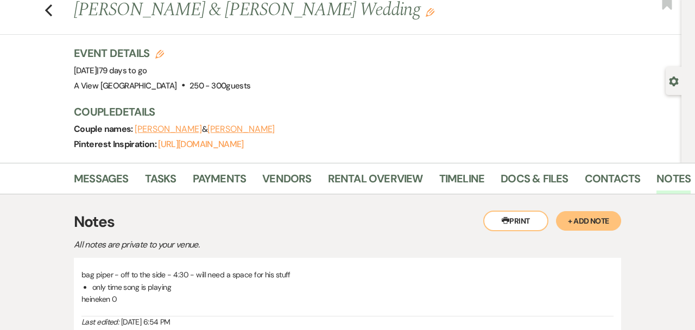
scroll to position [0, 0]
